Goal: Information Seeking & Learning: Find specific fact

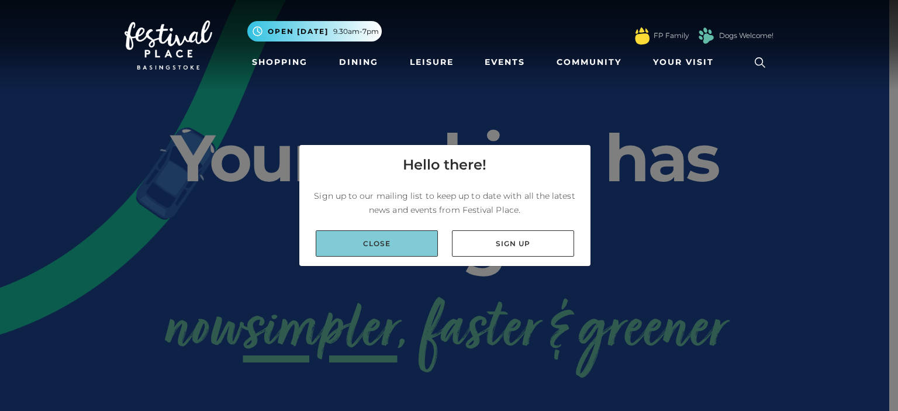
click at [361, 240] on link "Close" at bounding box center [377, 243] width 122 height 26
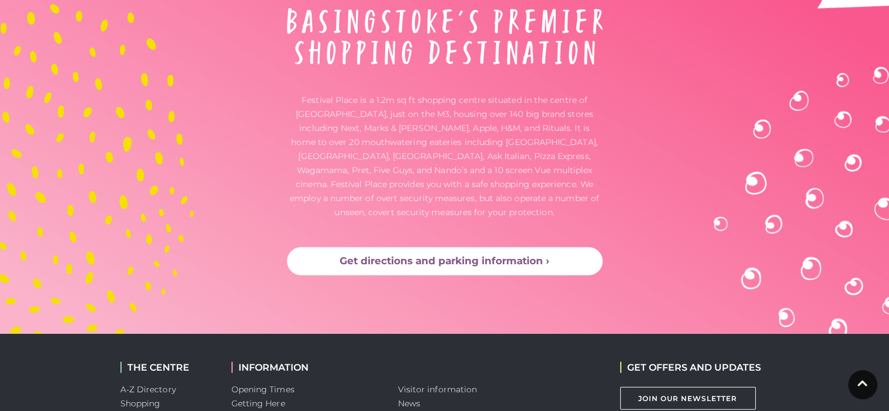
scroll to position [3202, 0]
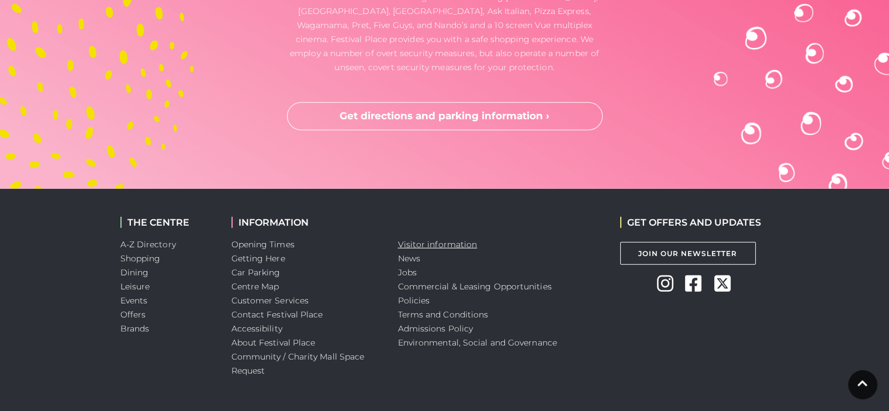
click at [454, 239] on link "Visitor information" at bounding box center [438, 244] width 80 height 11
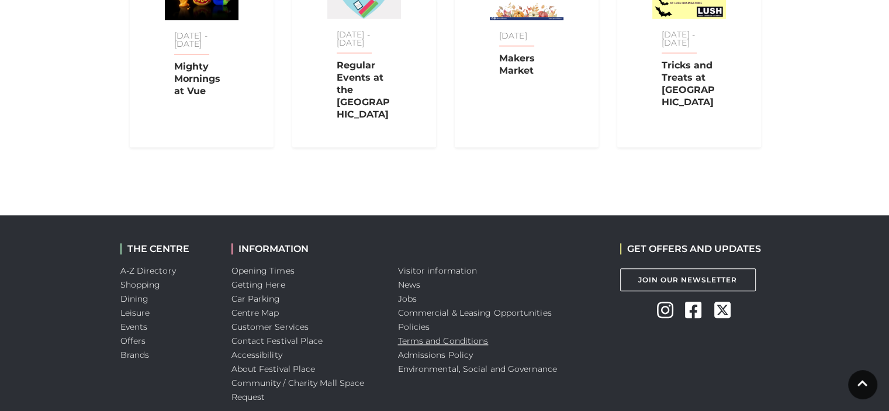
scroll to position [1280, 0]
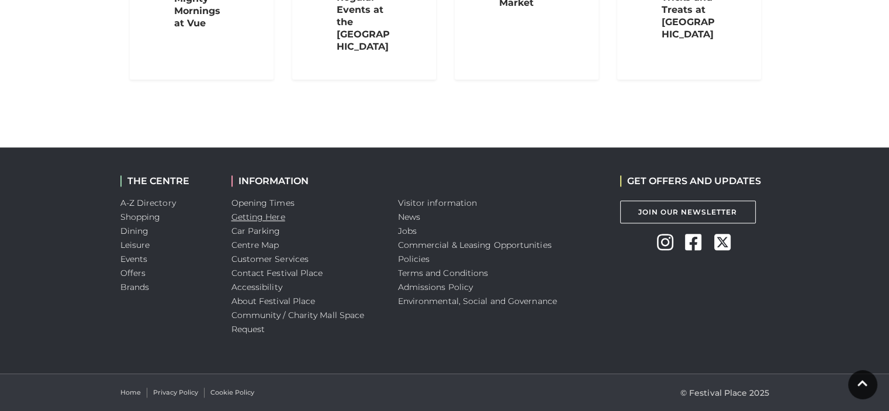
click at [265, 217] on link "Getting Here" at bounding box center [259, 217] width 54 height 11
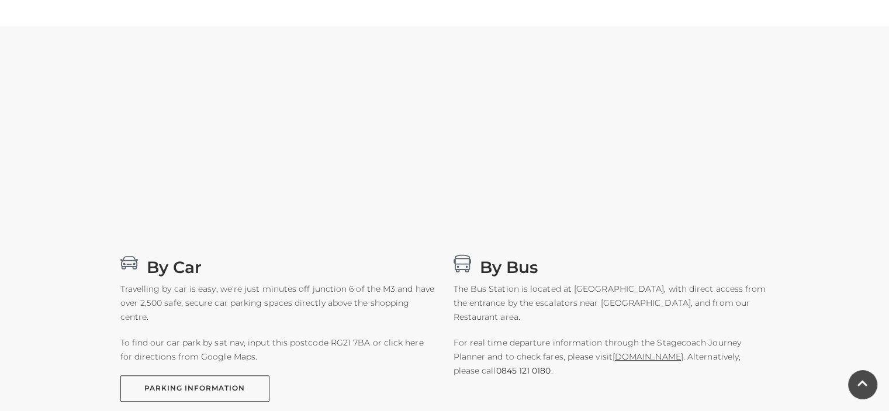
scroll to position [643, 0]
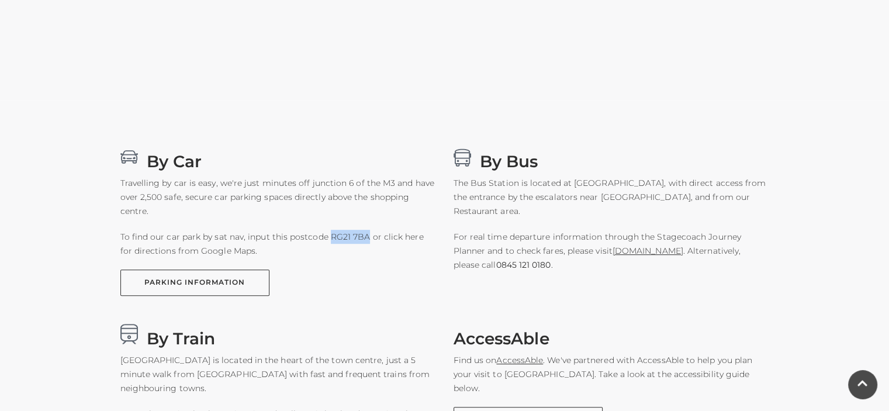
drag, startPoint x: 327, startPoint y: 236, endPoint x: 365, endPoint y: 236, distance: 37.4
click at [365, 236] on p "To find our car park by sat nav, input this postcode RG21 7BA or click here for…" at bounding box center [278, 244] width 316 height 28
copy p "RG21 7BA"
